Goal: Communication & Community: Participate in discussion

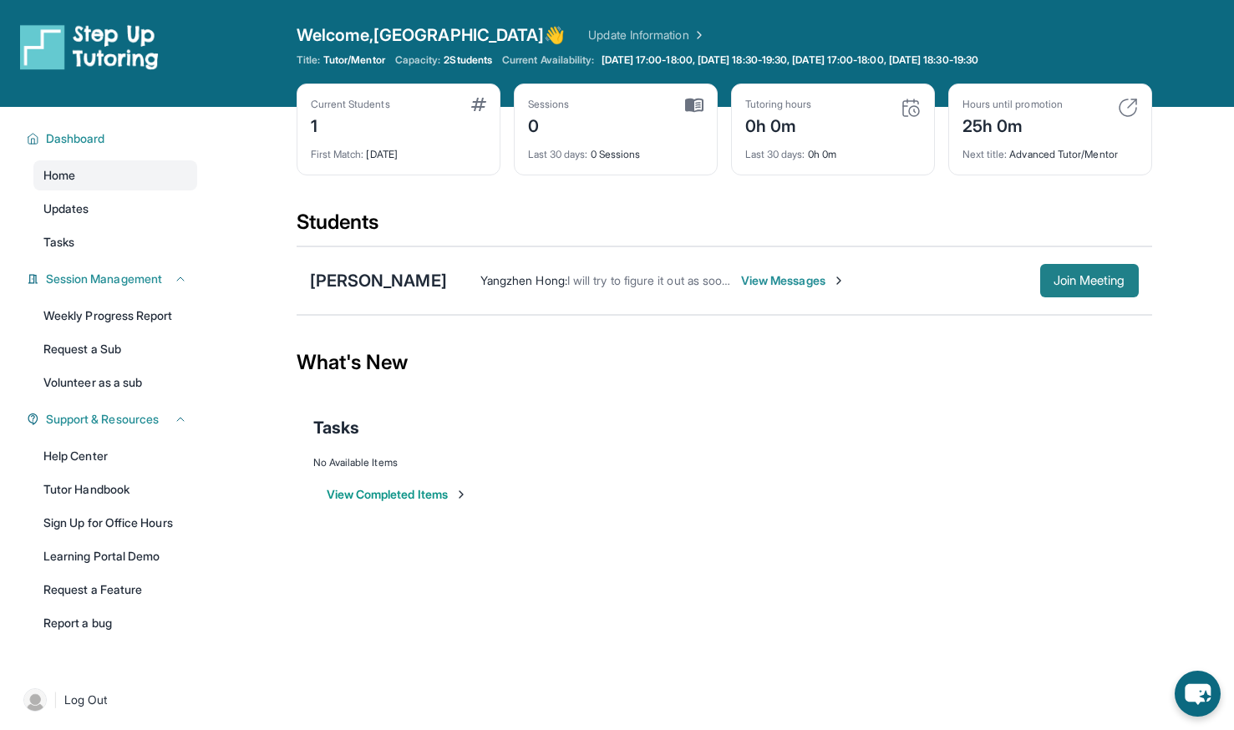
click at [1069, 284] on span "Join Meeting" at bounding box center [1090, 281] width 72 height 10
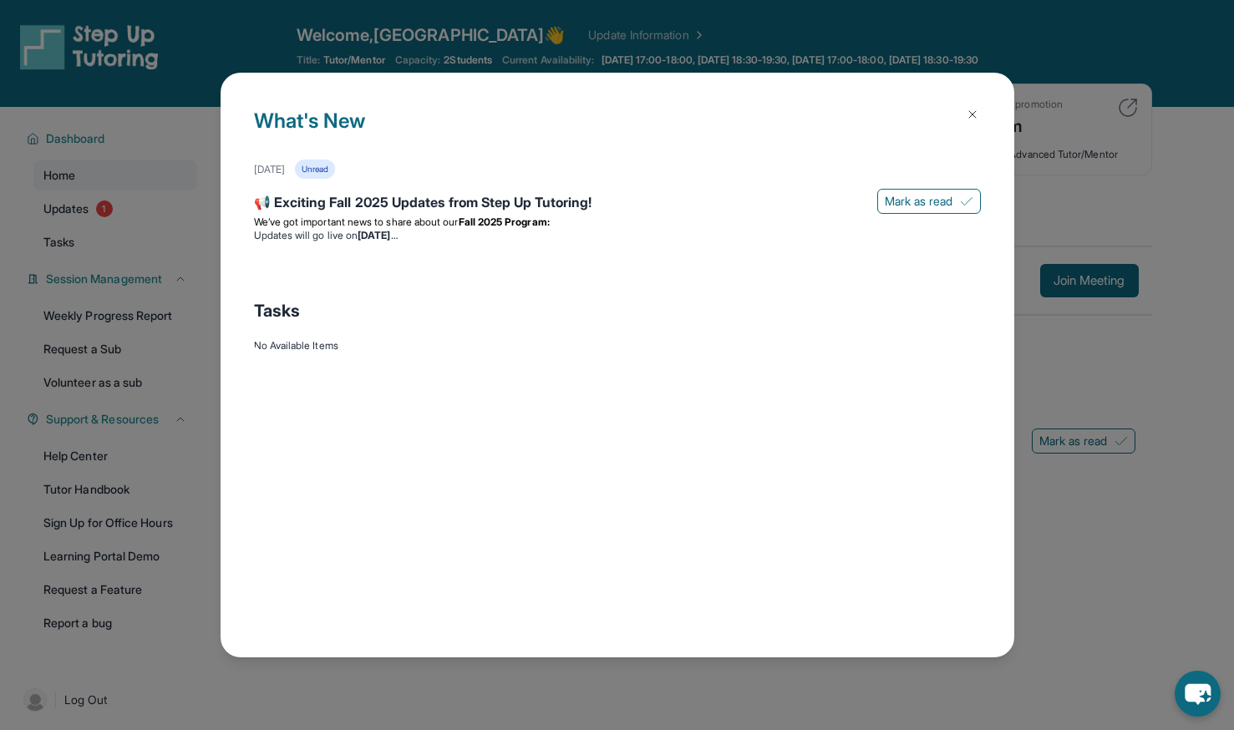
click at [962, 109] on button at bounding box center [972, 114] width 33 height 33
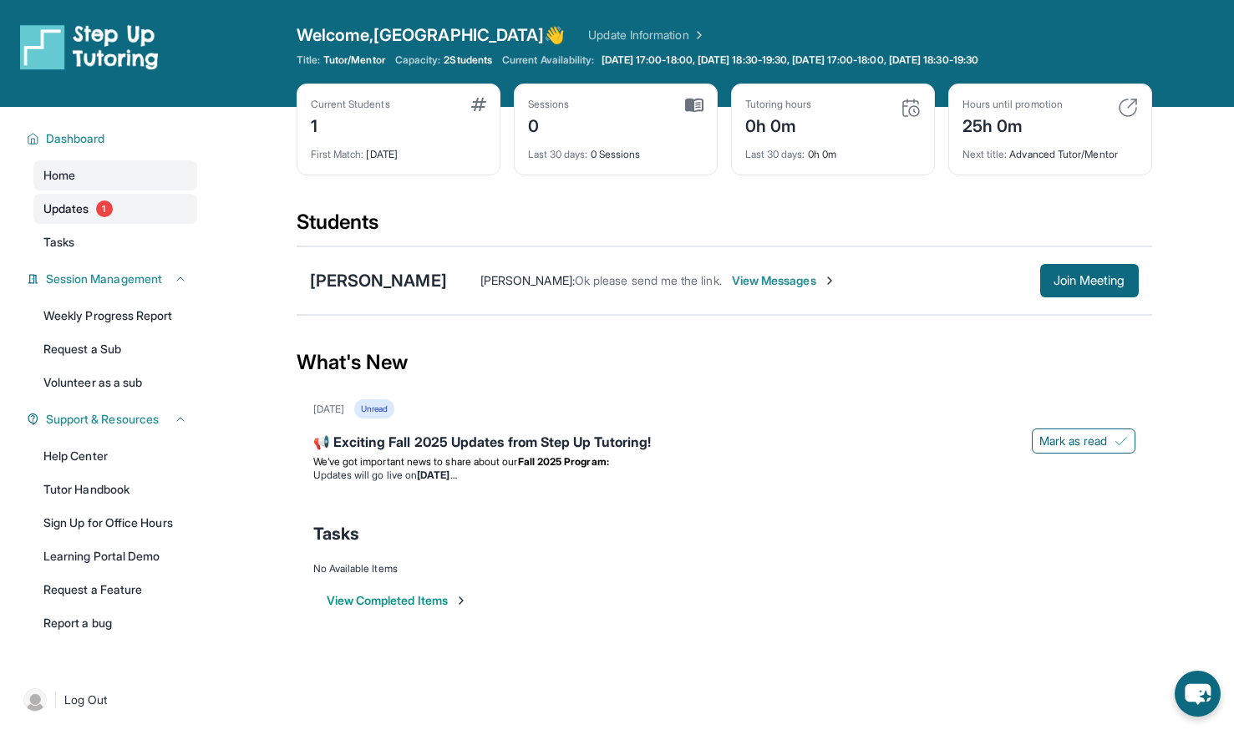
click at [89, 204] on span "Updates" at bounding box center [66, 209] width 46 height 17
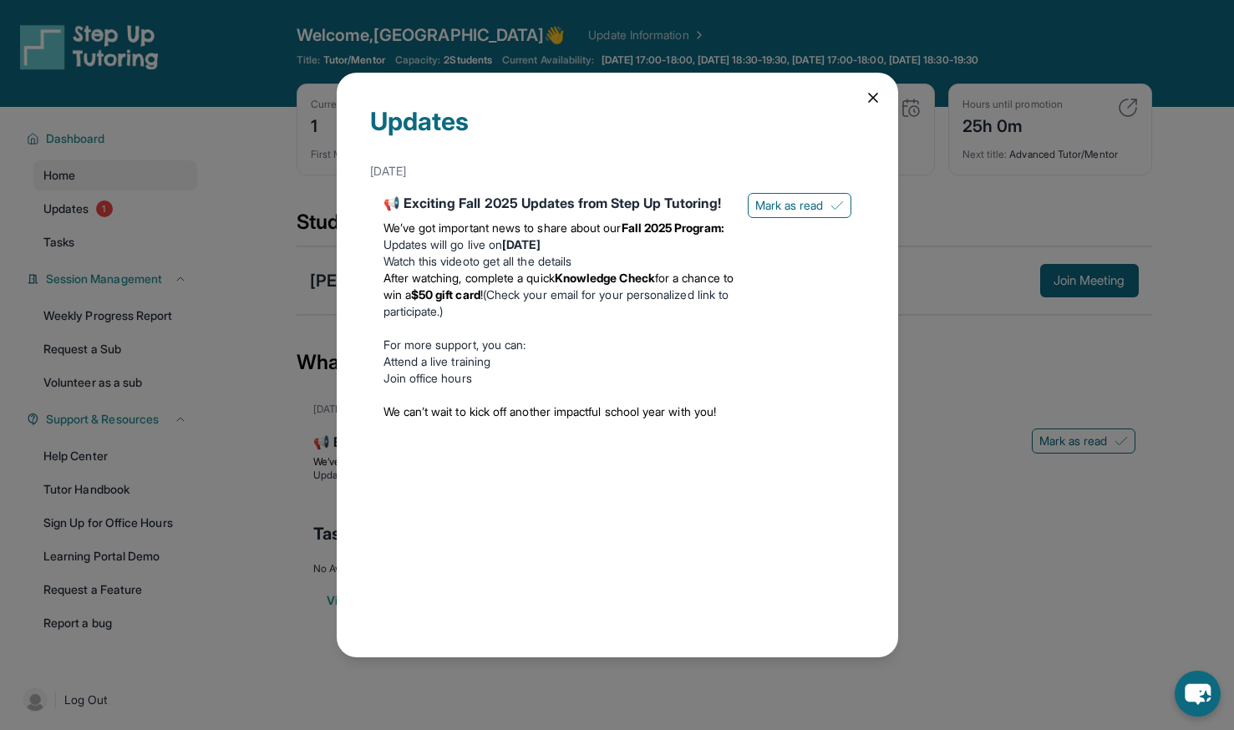
click at [865, 97] on icon at bounding box center [873, 97] width 17 height 17
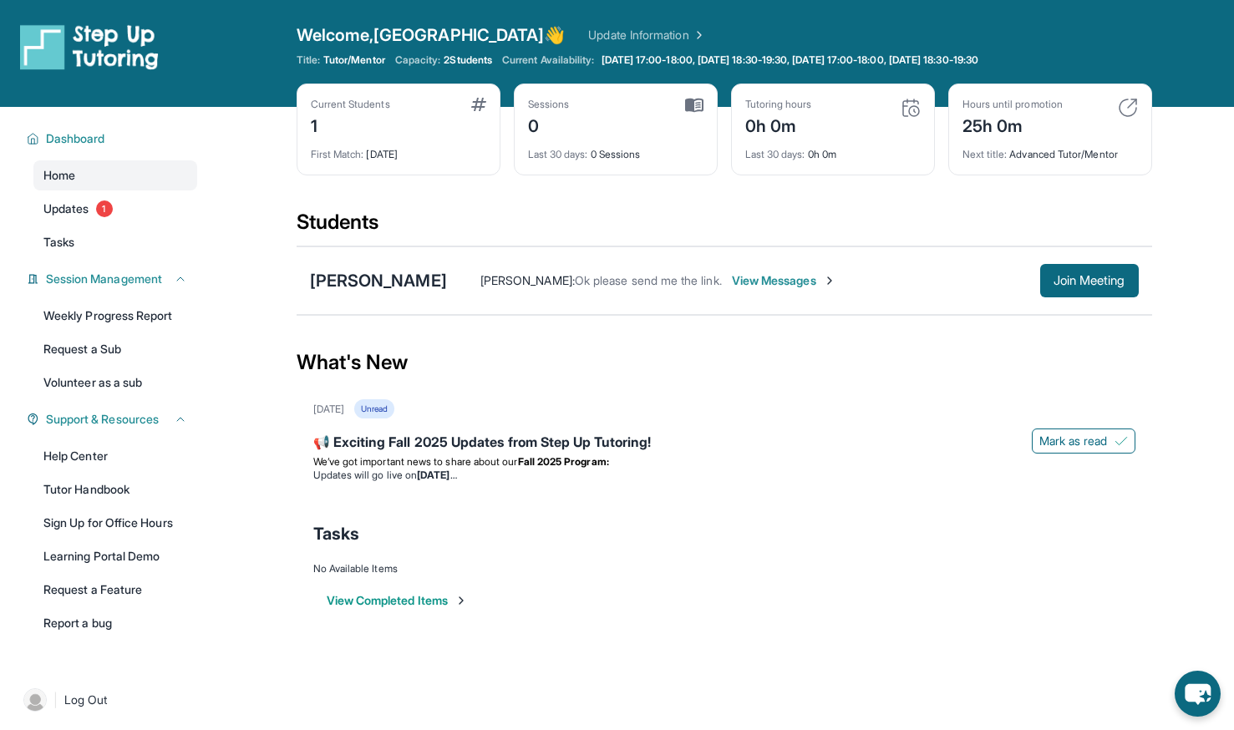
click at [812, 288] on span "View Messages" at bounding box center [784, 280] width 104 height 17
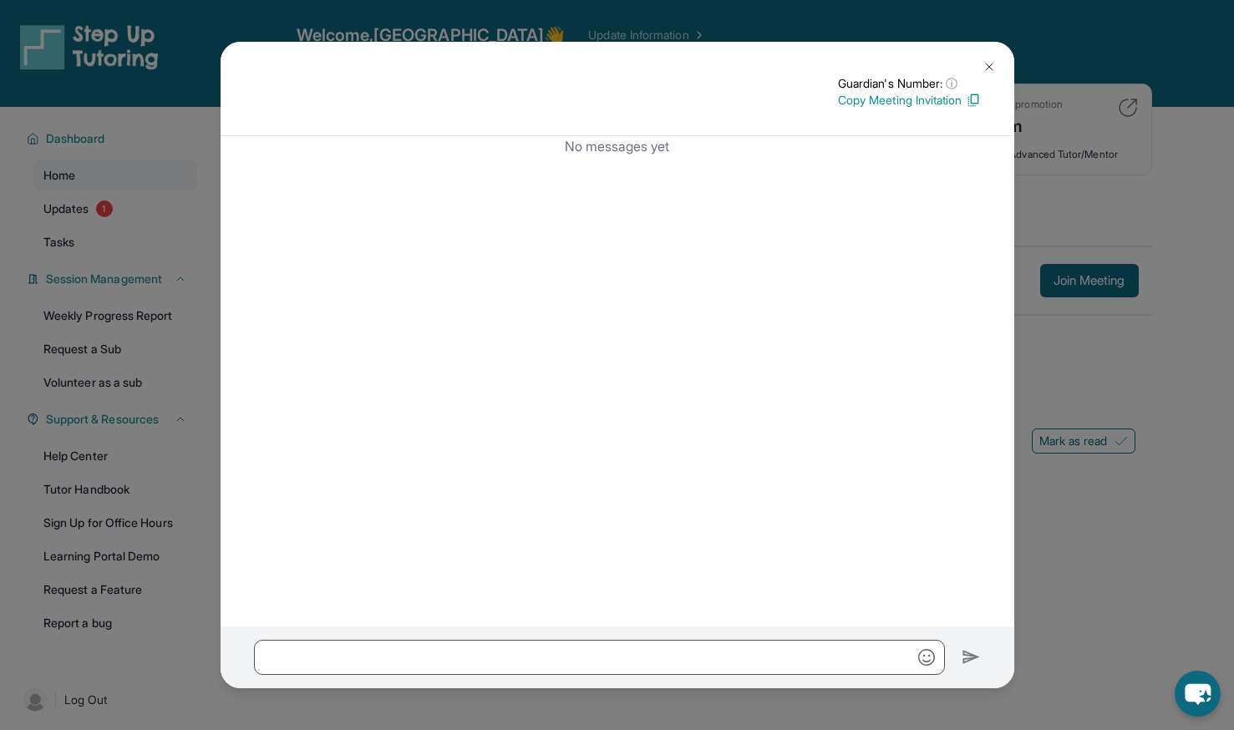
click at [912, 101] on p "Copy Meeting Invitation" at bounding box center [909, 100] width 143 height 17
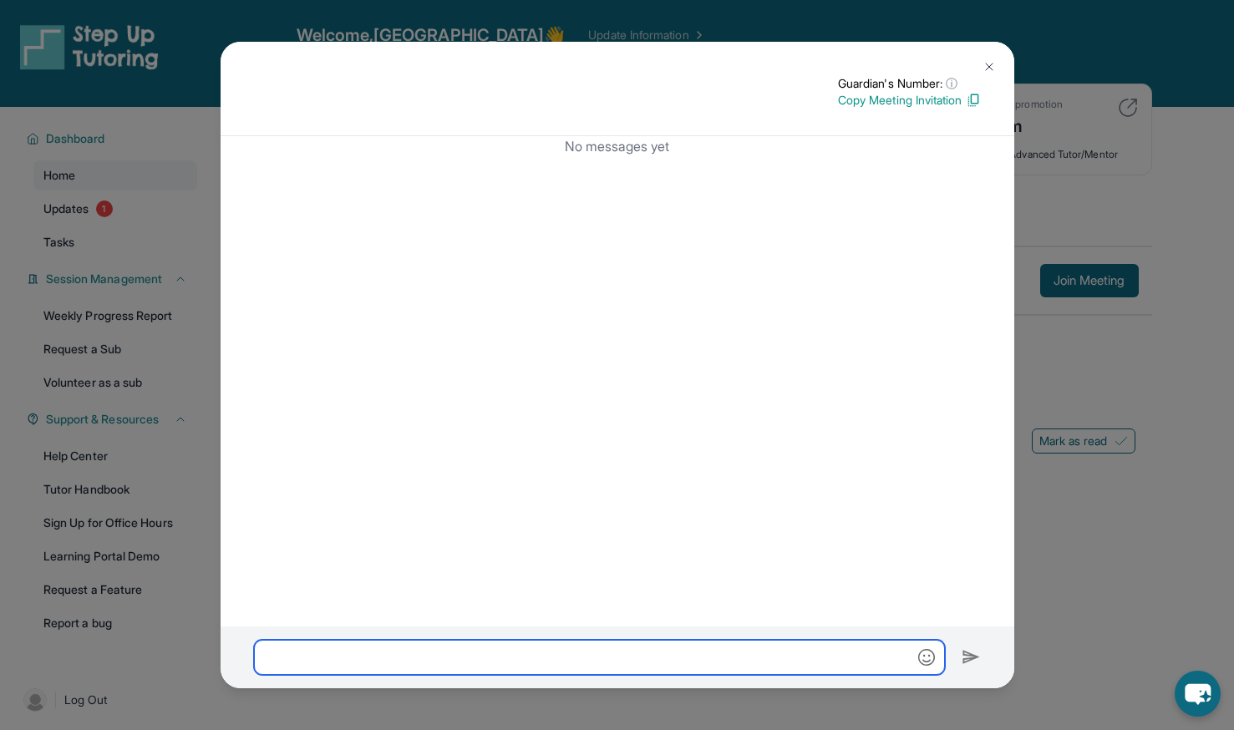
click at [510, 646] on input "text" at bounding box center [599, 657] width 691 height 35
paste input "**********"
type input "**********"
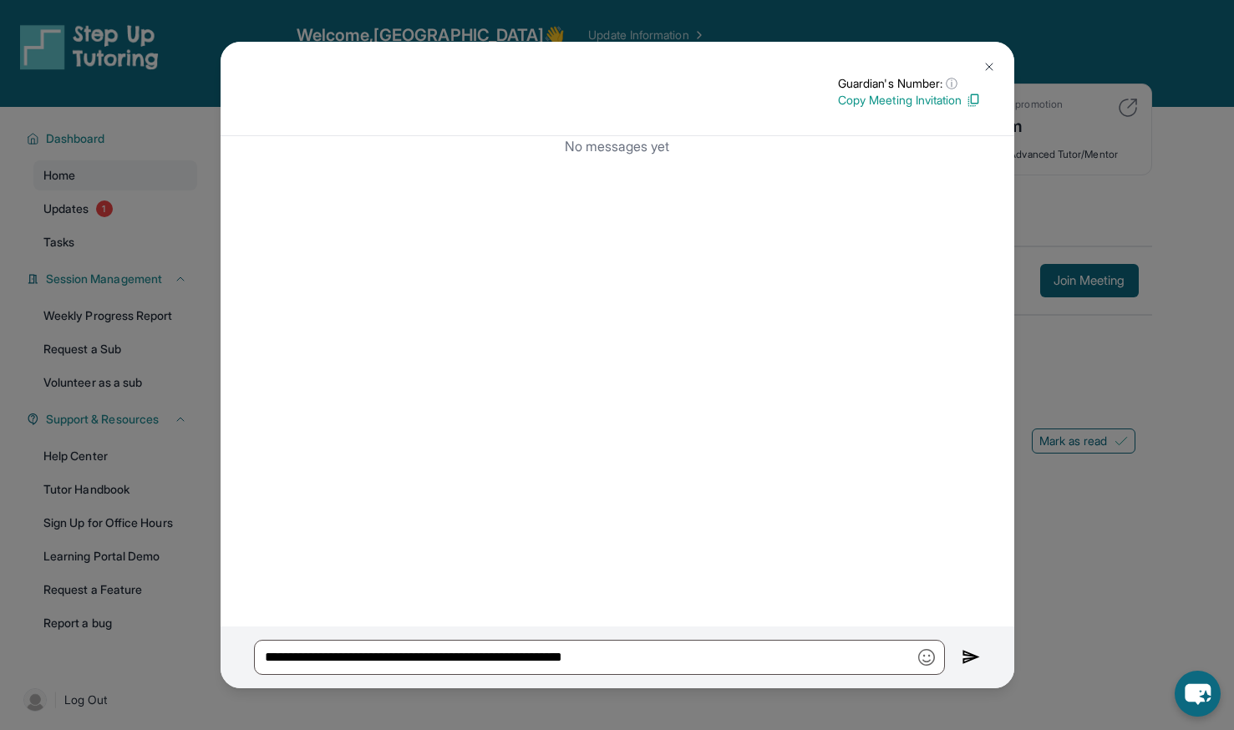
click at [965, 655] on img at bounding box center [971, 658] width 19 height 20
click at [886, 582] on div "No messages yet" at bounding box center [618, 381] width 794 height 490
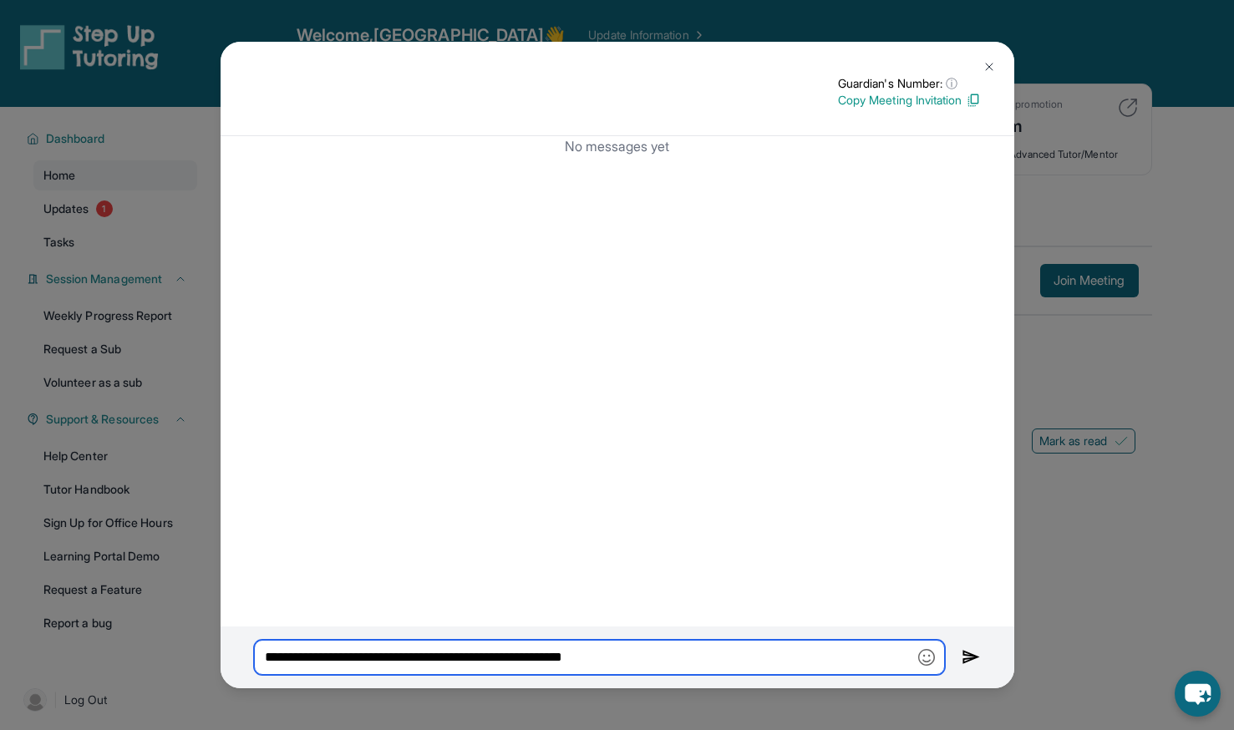
click at [763, 650] on input "**********" at bounding box center [599, 657] width 691 height 35
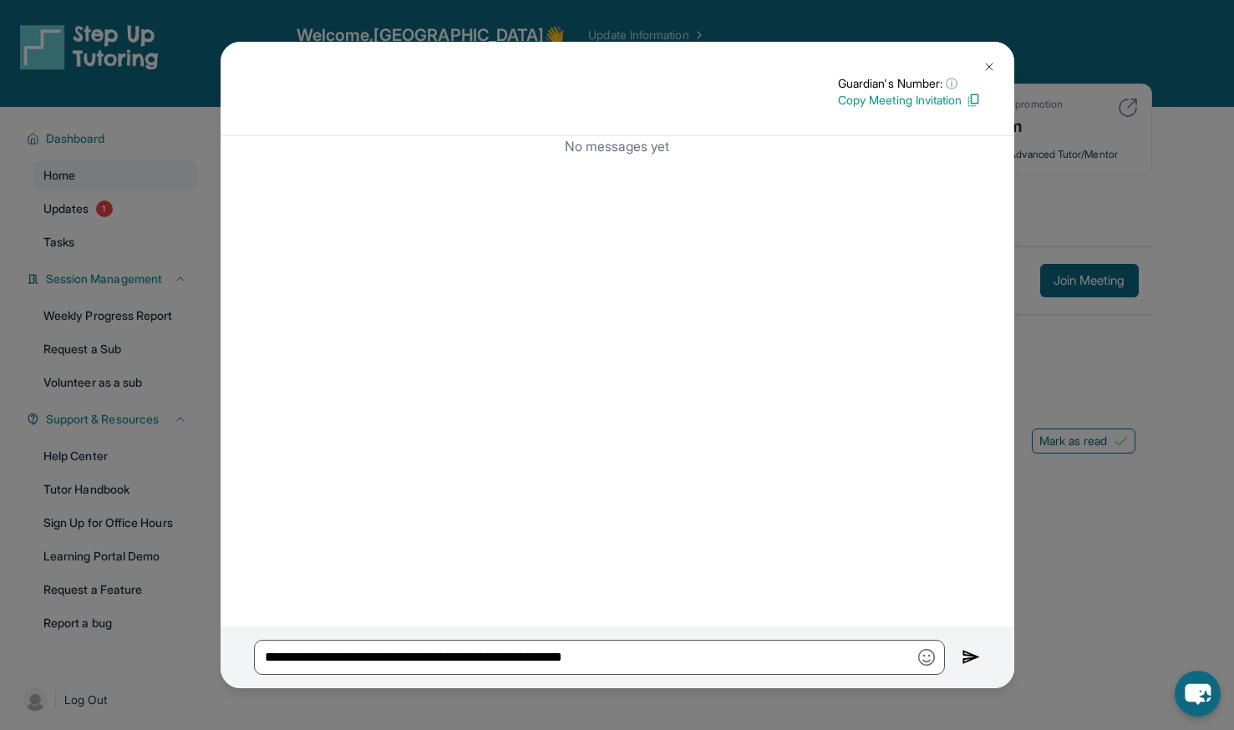
click at [965, 651] on img at bounding box center [971, 658] width 19 height 20
click at [986, 69] on img at bounding box center [989, 66] width 13 height 13
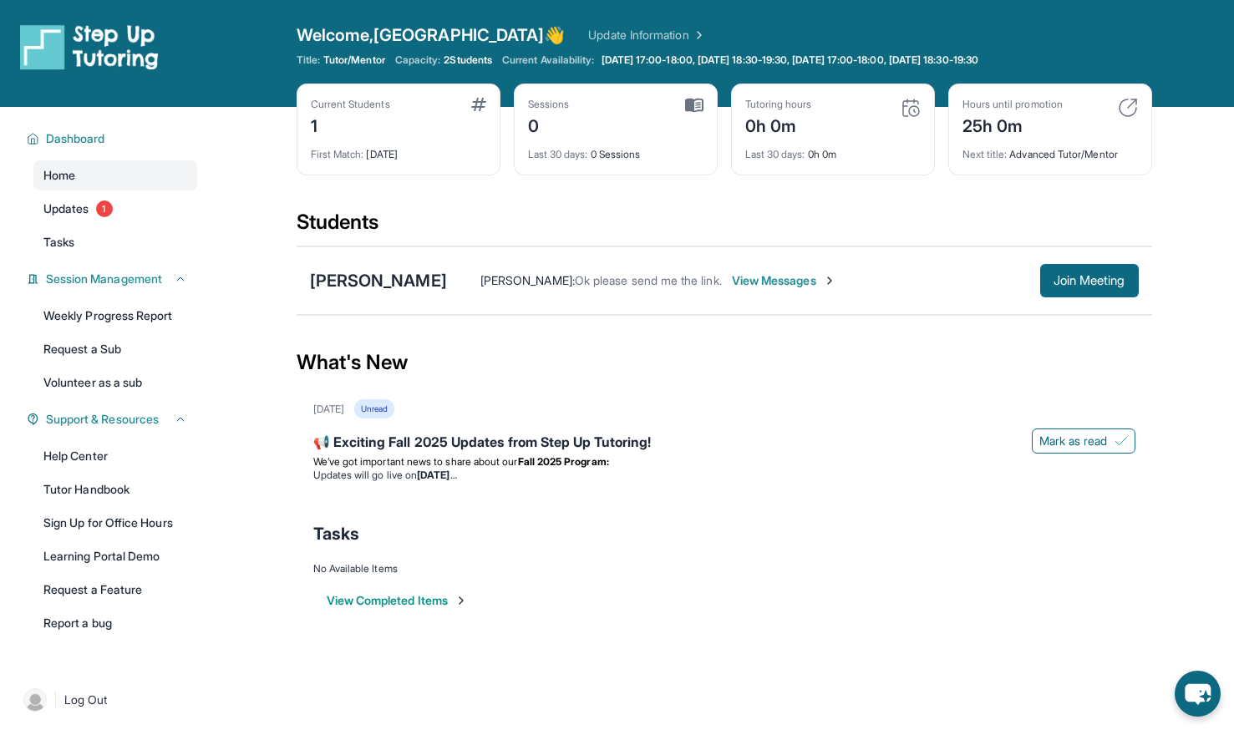
click at [795, 283] on span "View Messages" at bounding box center [784, 280] width 104 height 17
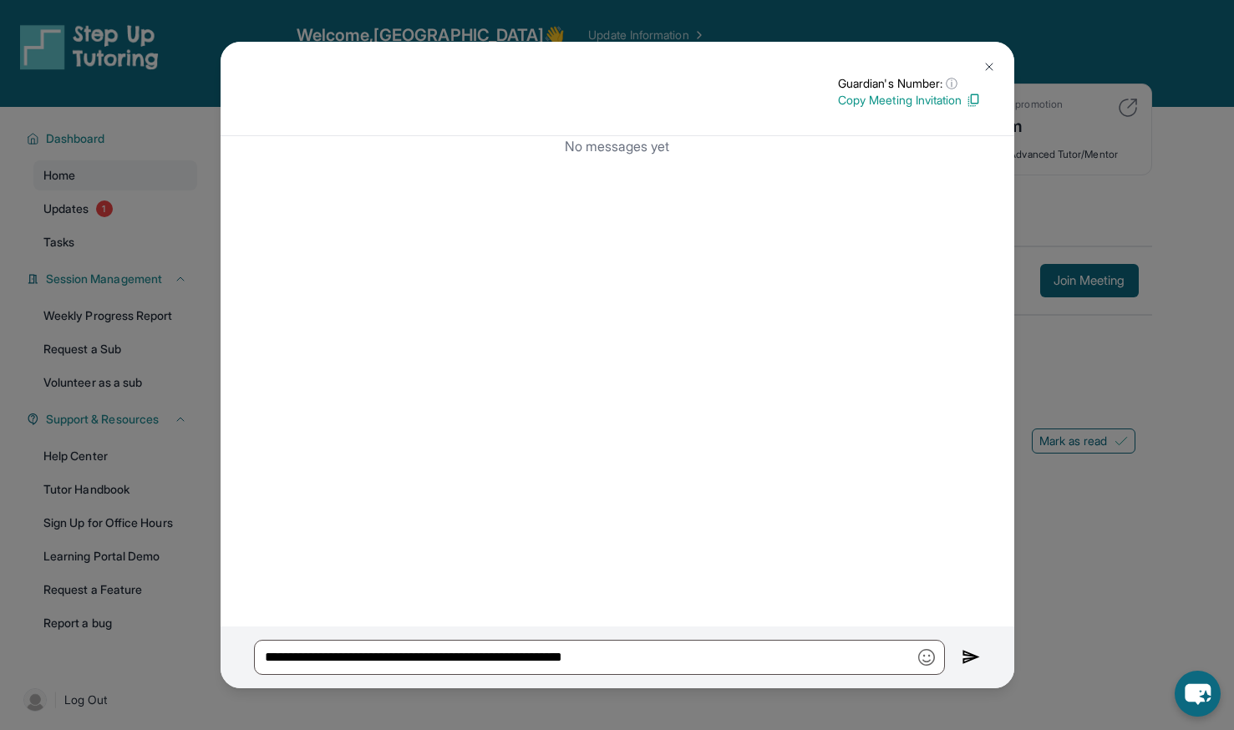
click at [915, 101] on p "Copy Meeting Invitation" at bounding box center [909, 100] width 143 height 17
click at [885, 99] on p "Copy Meeting Invitation" at bounding box center [909, 100] width 143 height 17
click at [995, 60] on img at bounding box center [989, 66] width 13 height 13
